Goal: Find specific page/section: Find specific page/section

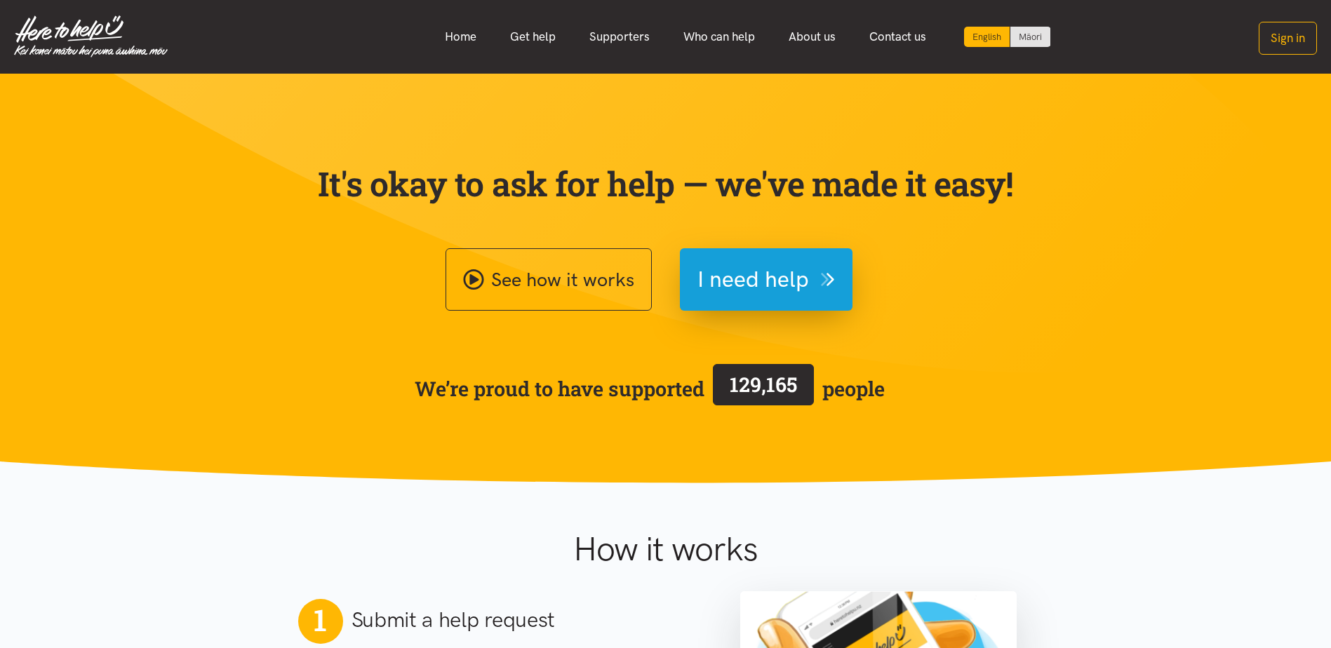
click at [1269, 53] on button "Sign in" at bounding box center [1288, 38] width 58 height 33
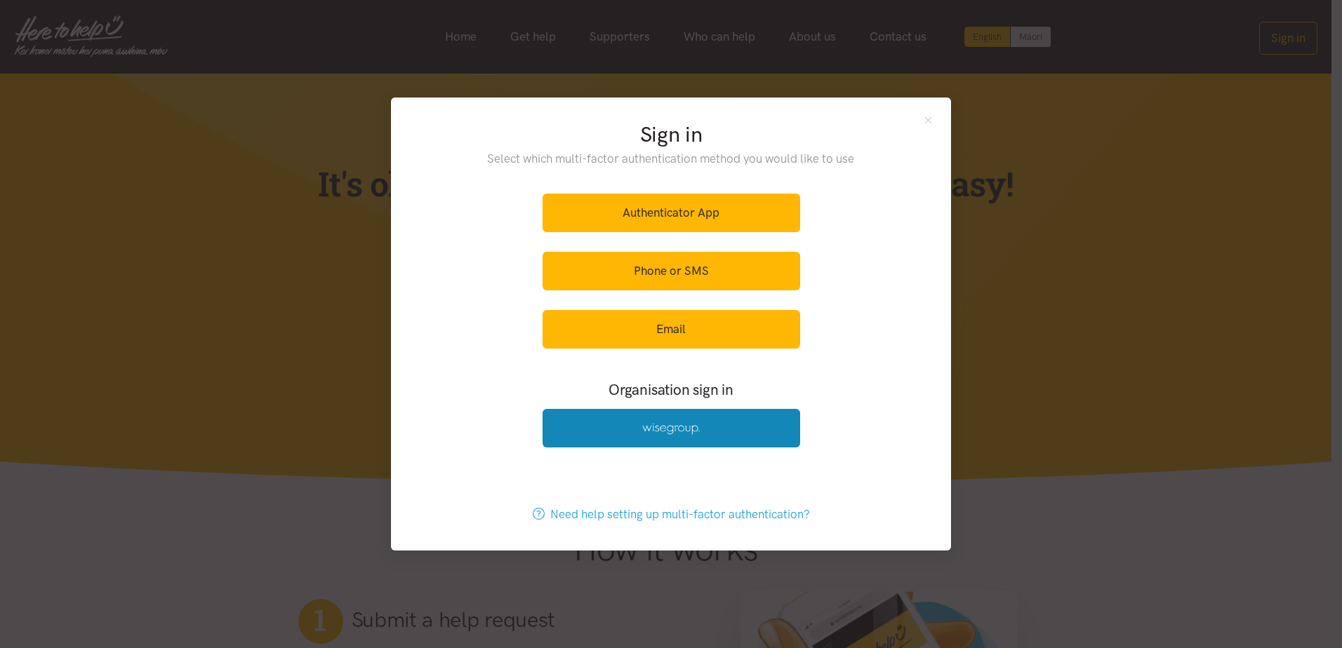
click at [696, 422] on link at bounding box center [671, 428] width 258 height 39
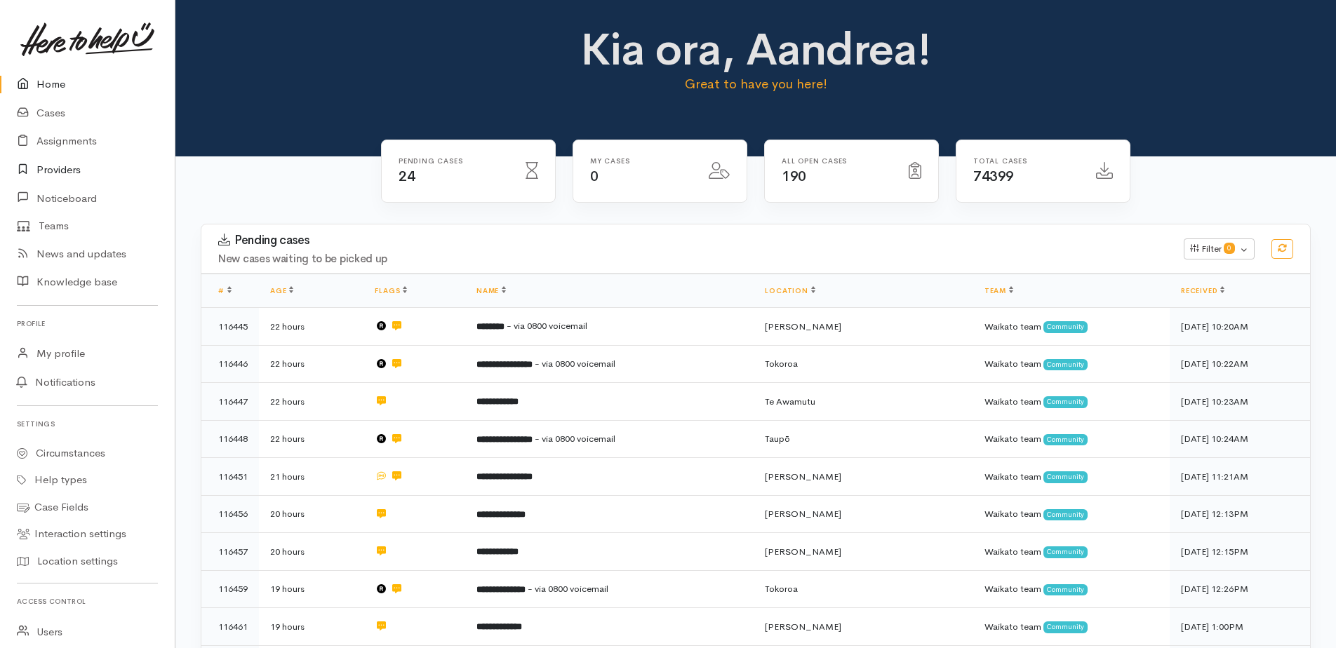
click at [59, 168] on link "Providers" at bounding box center [87, 170] width 175 height 29
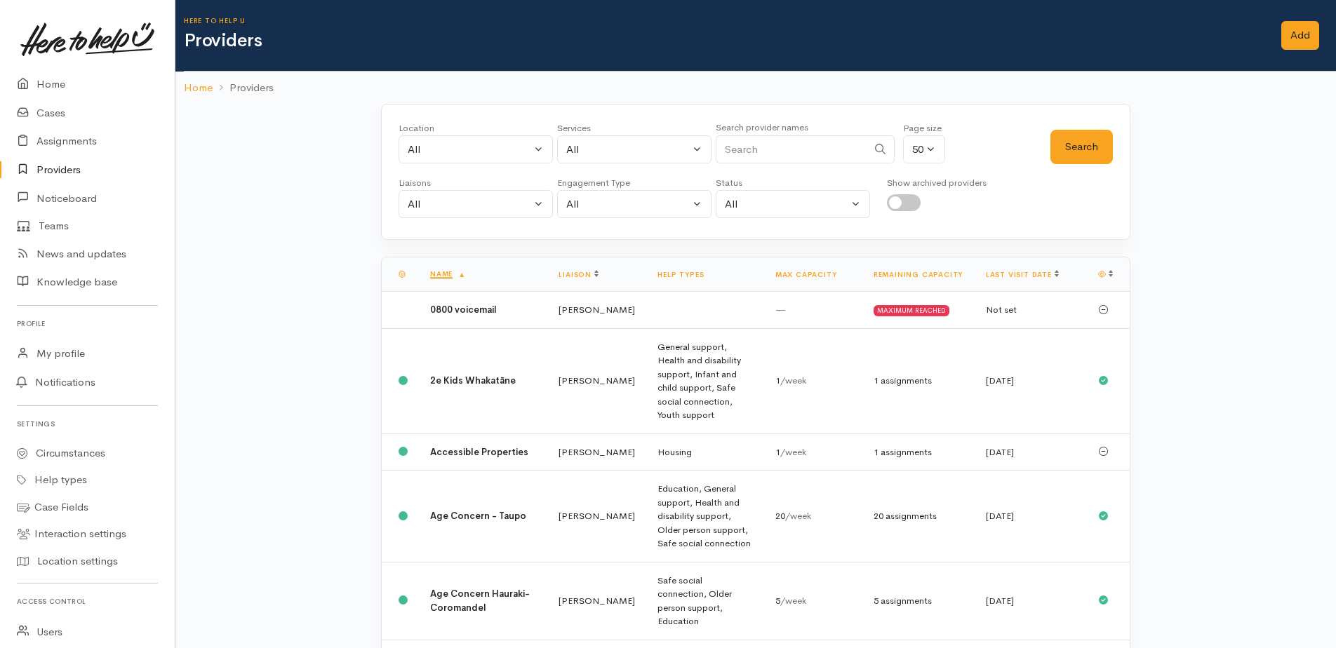
click at [792, 157] on input "Search" at bounding box center [792, 149] width 152 height 29
click at [1088, 143] on button "Search" at bounding box center [1081, 147] width 62 height 34
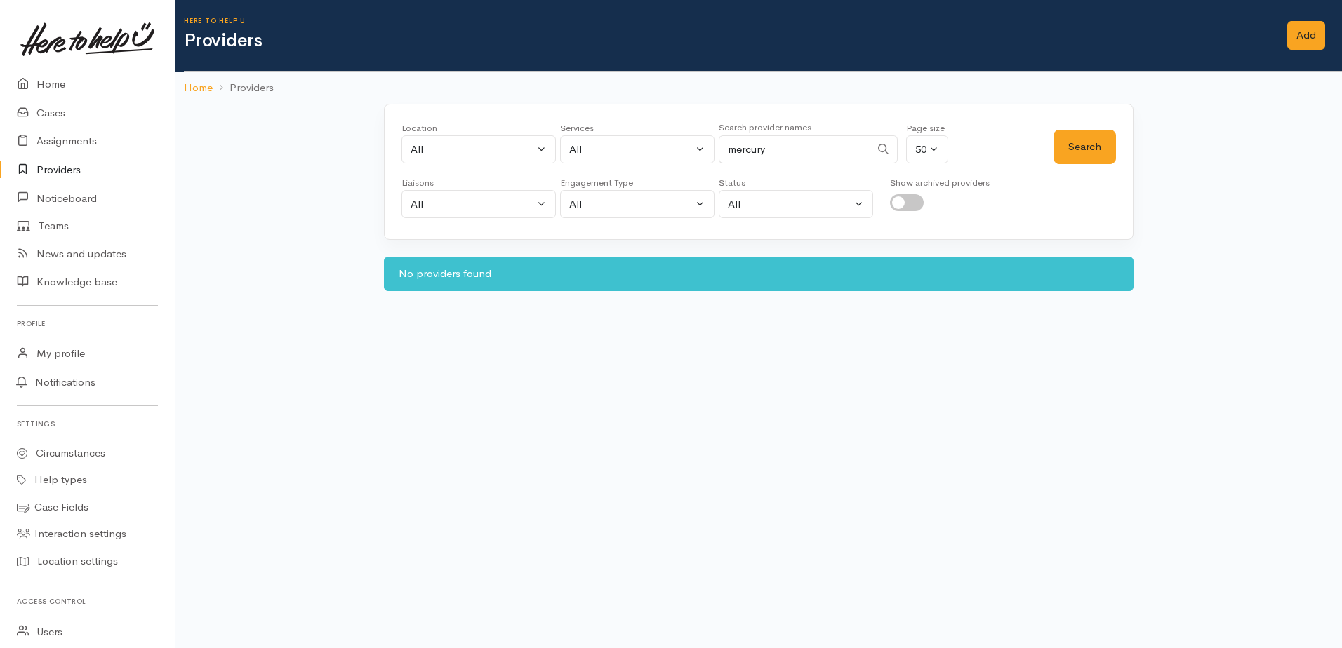
drag, startPoint x: 788, startPoint y: 145, endPoint x: 735, endPoint y: 143, distance: 52.7
click at [733, 145] on input "mercury" at bounding box center [795, 149] width 152 height 29
type input "m"
type input "contact"
click at [1083, 146] on button "Search" at bounding box center [1084, 147] width 62 height 34
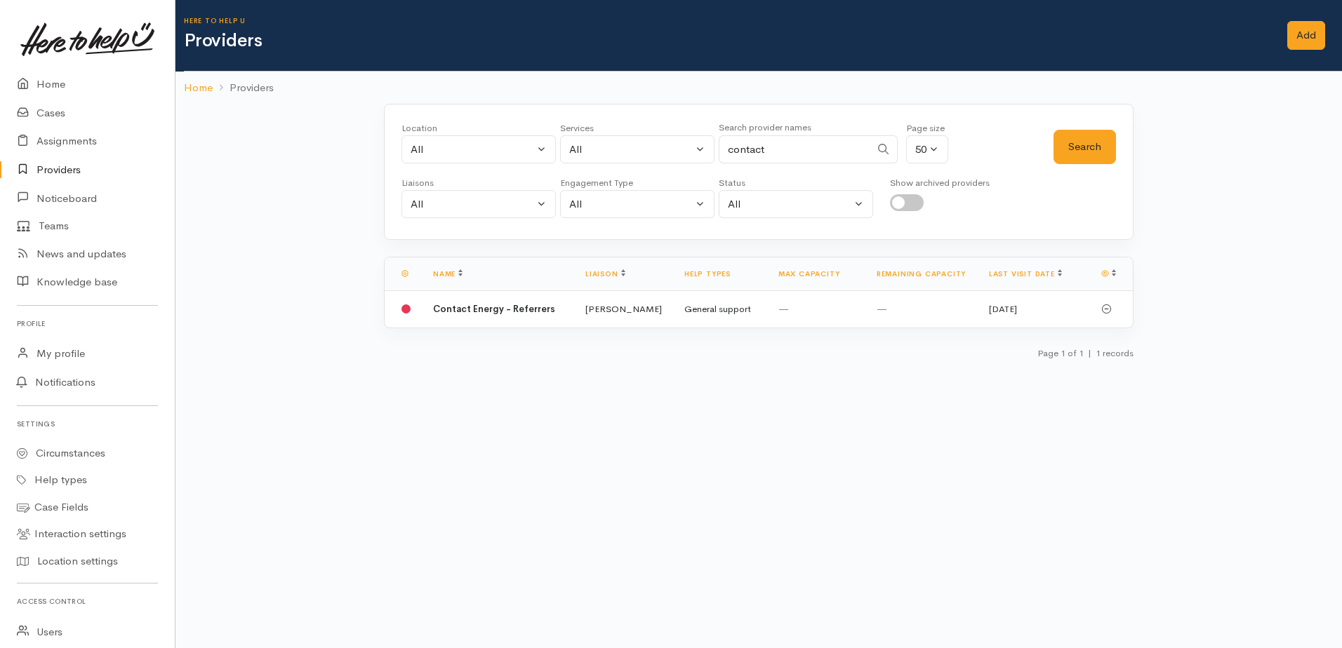
click at [499, 316] on td "Contact Energy - Referrers" at bounding box center [498, 309] width 152 height 36
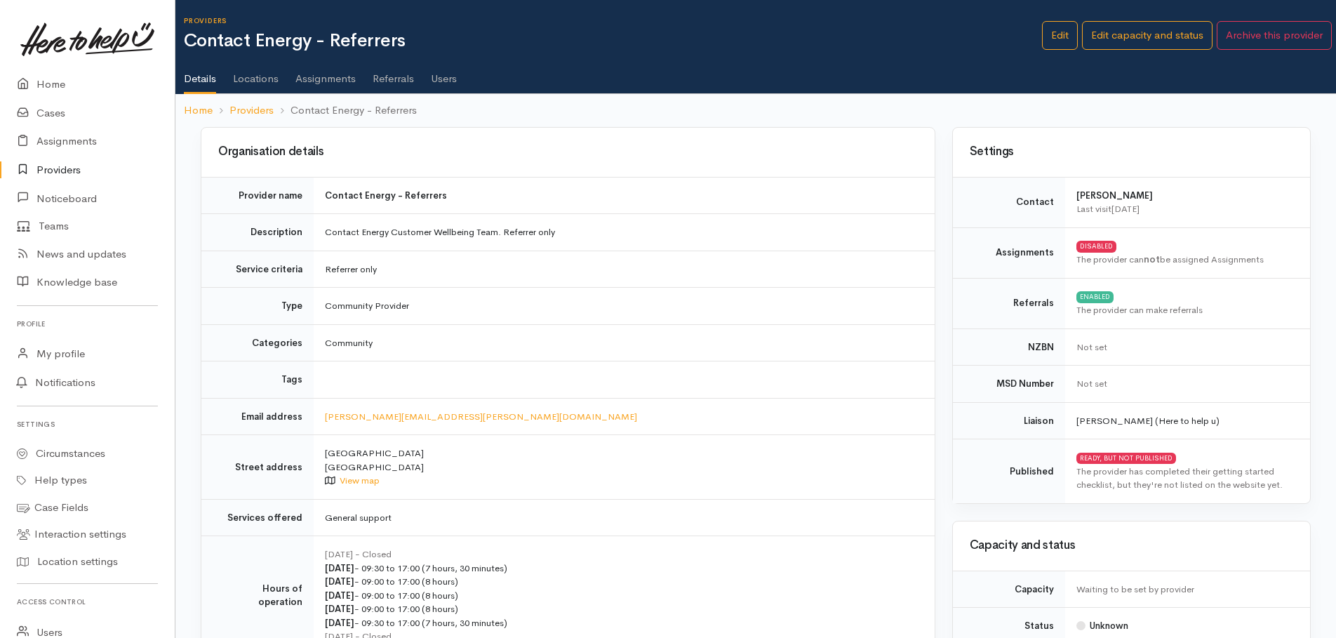
drag, startPoint x: 387, startPoint y: 79, endPoint x: 577, endPoint y: 72, distance: 190.3
click at [387, 79] on link "Referrals" at bounding box center [393, 73] width 41 height 39
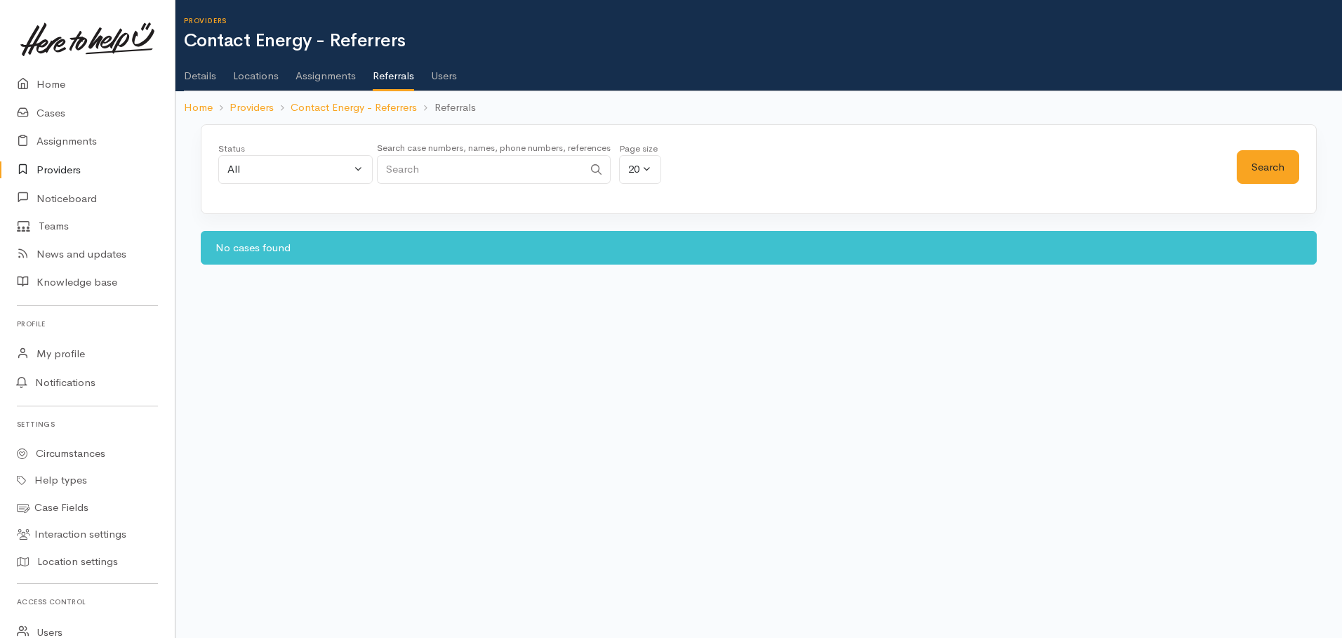
click at [328, 79] on link "Assignments" at bounding box center [325, 70] width 60 height 39
click at [194, 79] on link "Details" at bounding box center [200, 70] width 32 height 39
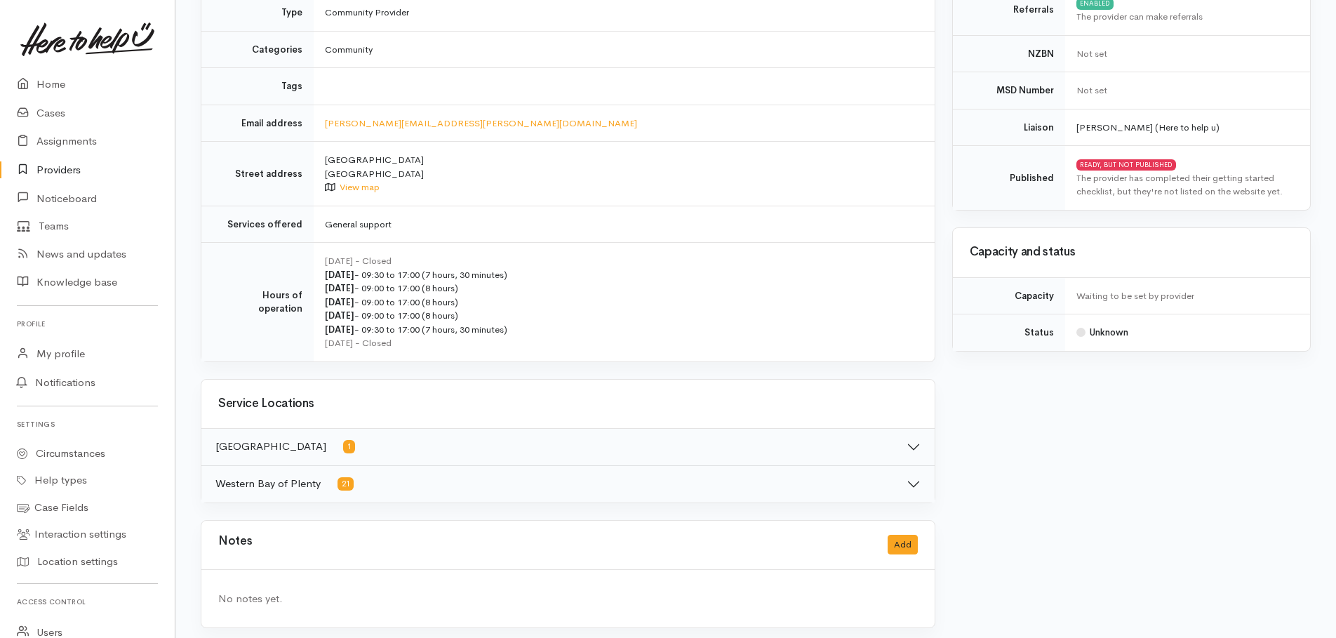
scroll to position [300, 0]
